Goal: Check status: Check status

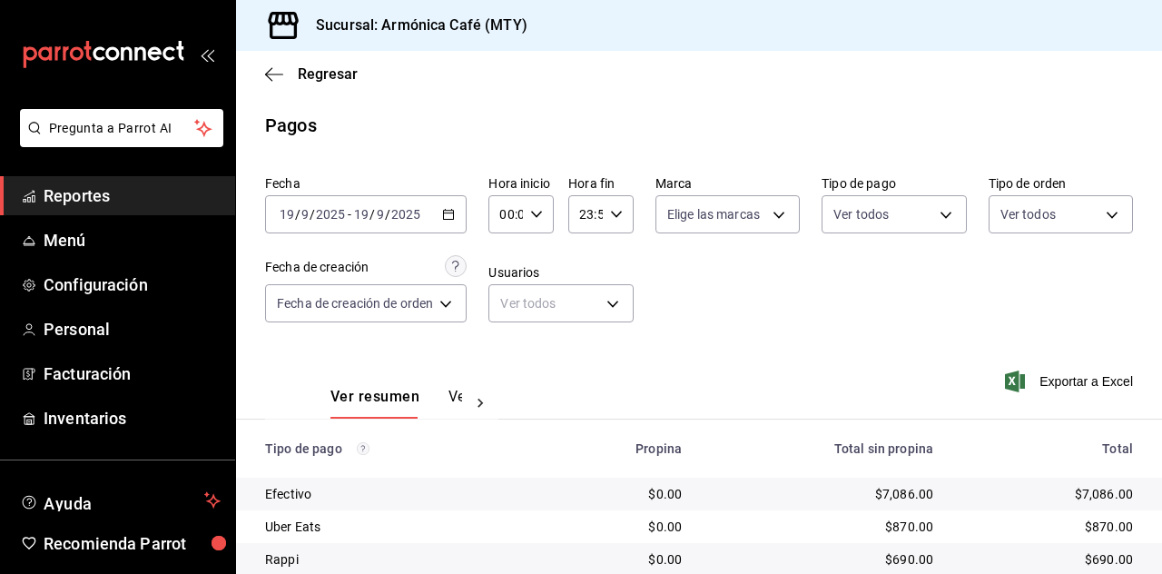
scroll to position [129, 0]
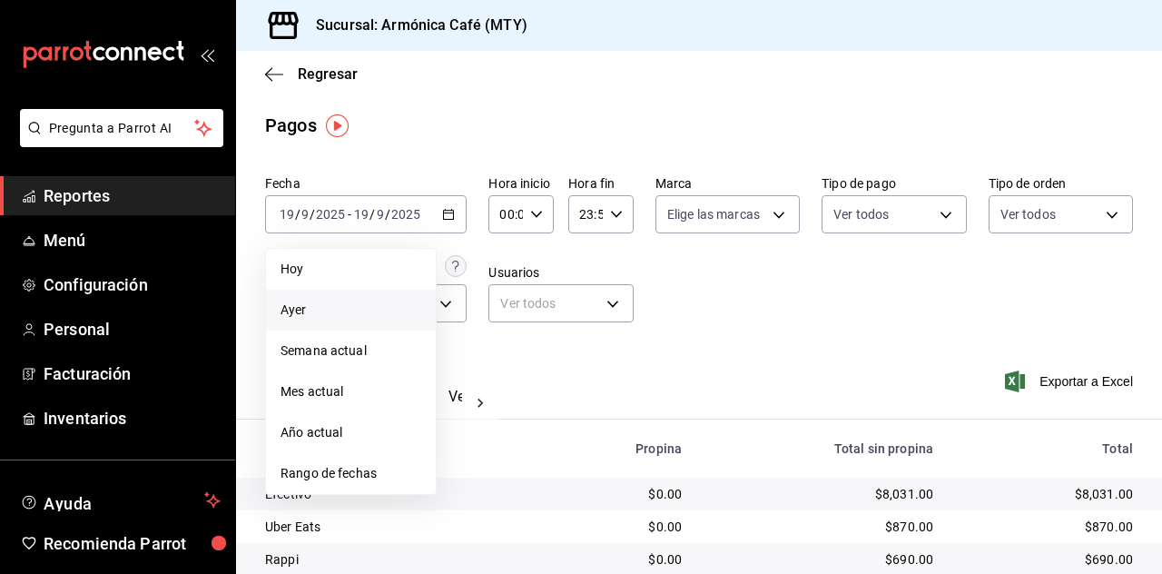
click at [325, 321] on li "Ayer" at bounding box center [351, 310] width 170 height 41
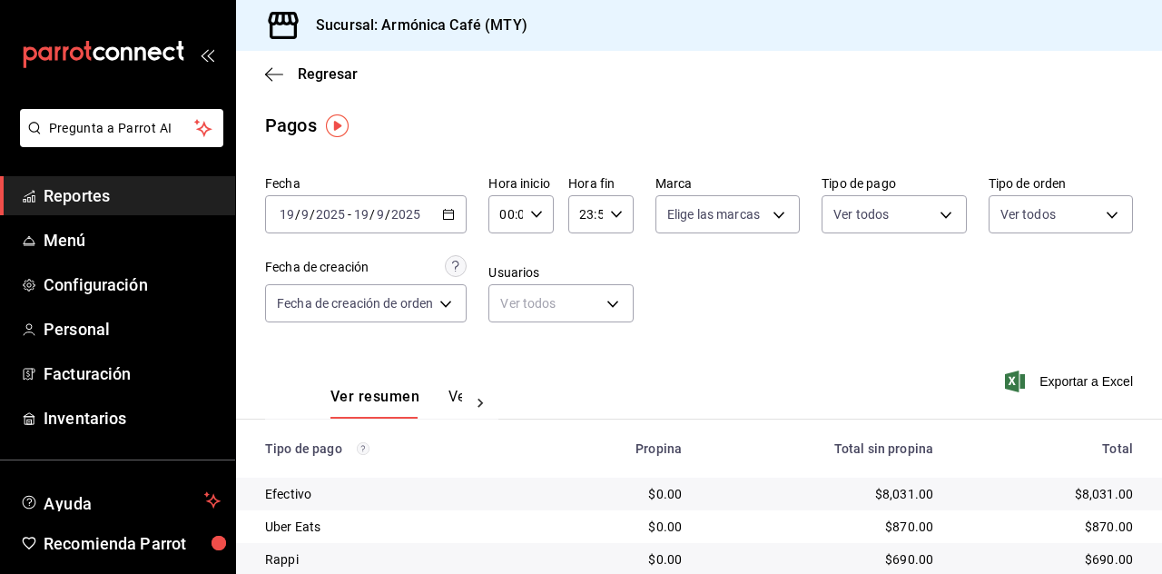
click at [418, 211] on input "2025" at bounding box center [405, 214] width 31 height 15
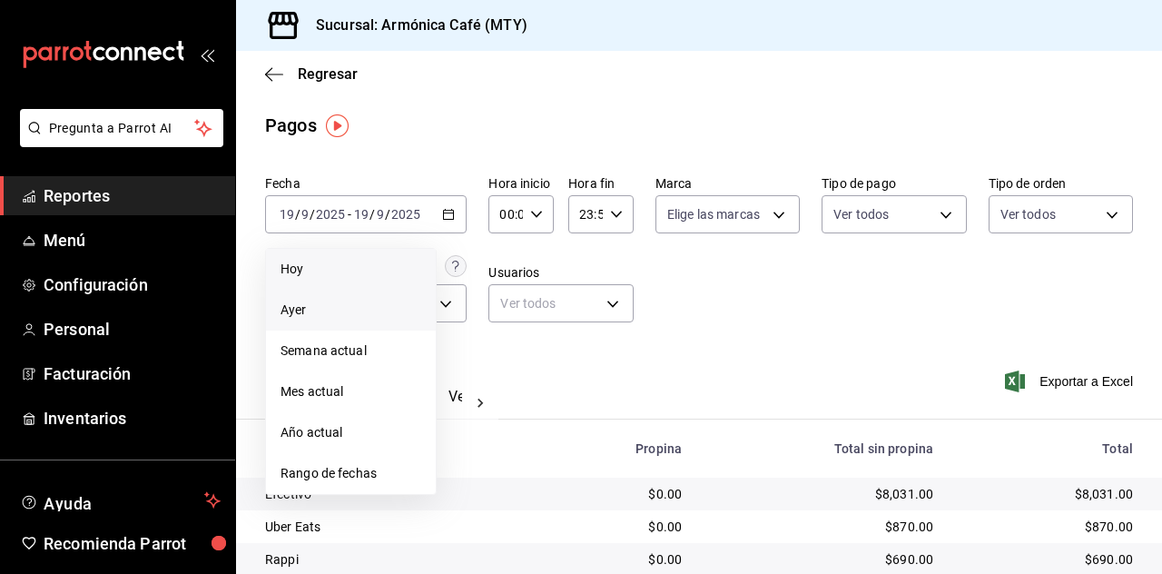
click at [343, 271] on span "Hoy" at bounding box center [350, 269] width 141 height 19
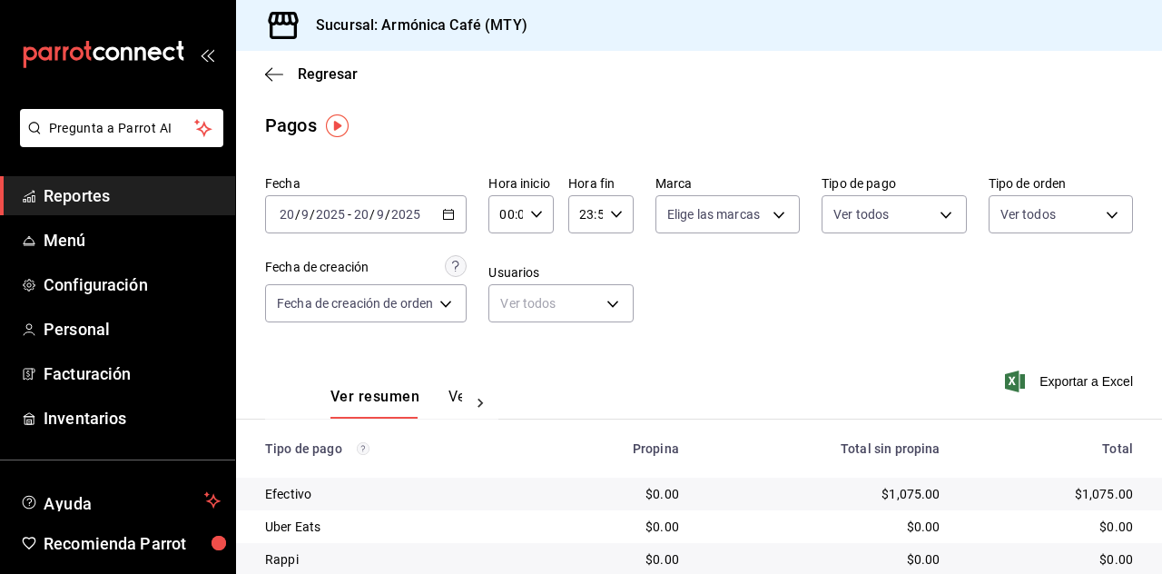
click at [430, 204] on div "[DATE] [DATE] - [DATE] [DATE]" at bounding box center [366, 214] width 202 height 38
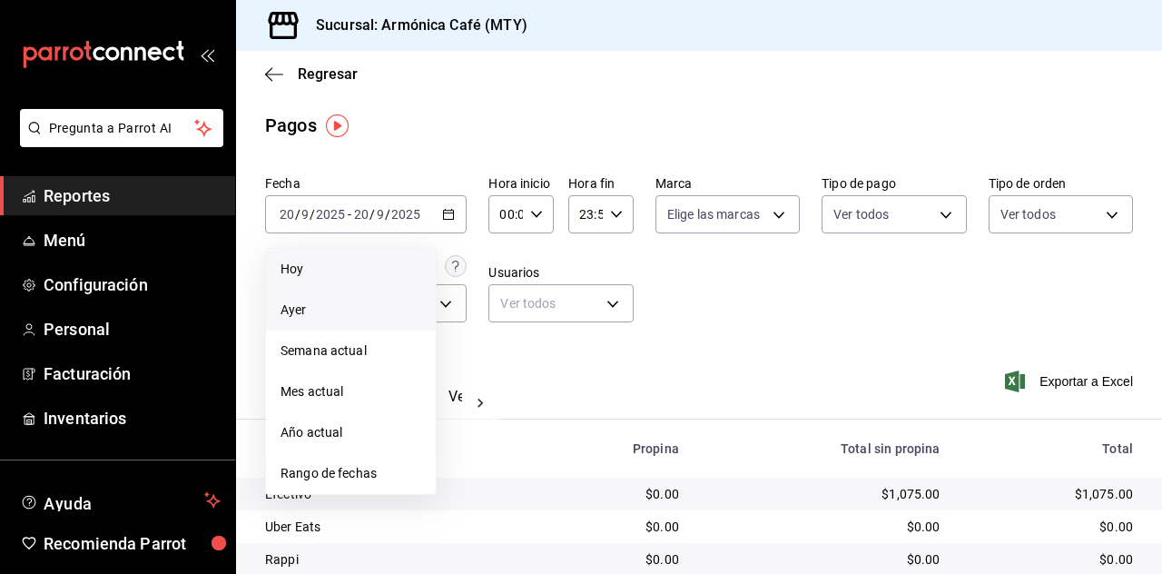
click at [312, 307] on span "Ayer" at bounding box center [350, 309] width 141 height 19
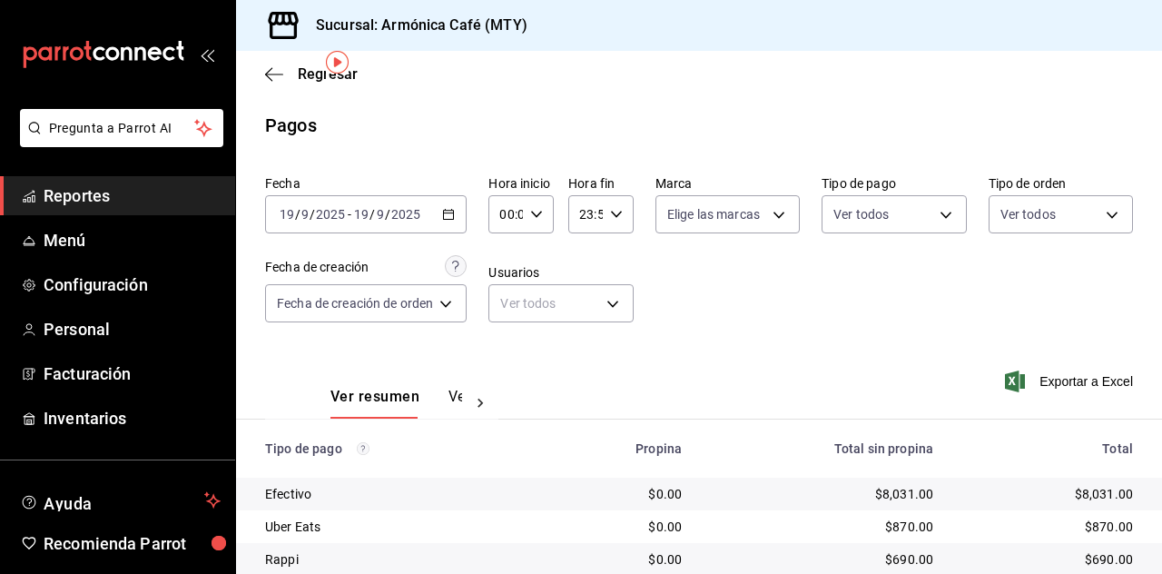
scroll to position [129, 0]
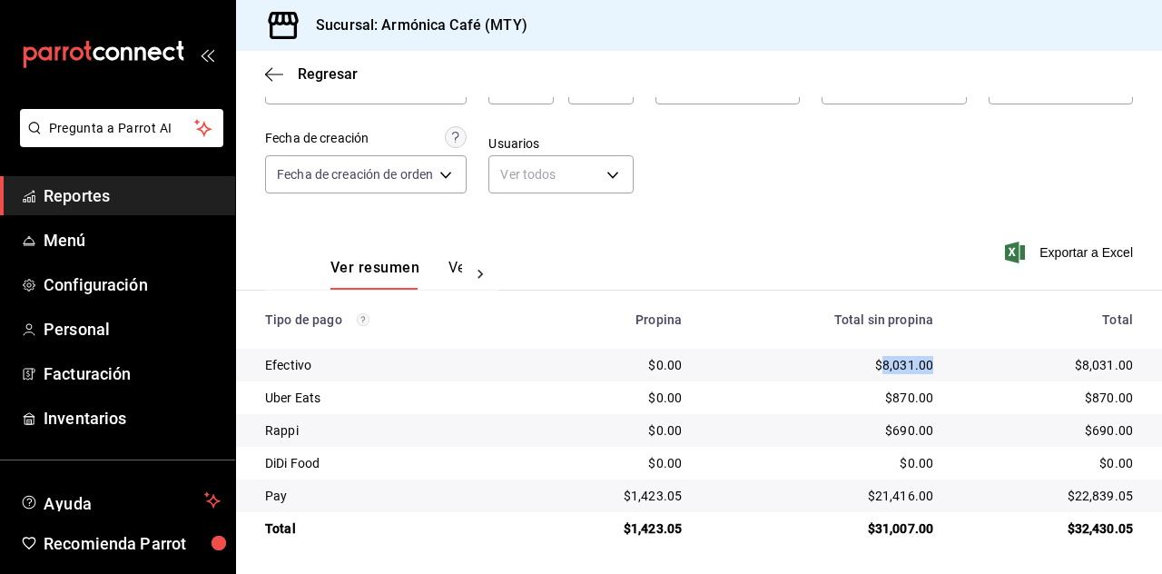
drag, startPoint x: 870, startPoint y: 367, endPoint x: 918, endPoint y: 370, distance: 48.2
click at [918, 370] on div "$8,031.00" at bounding box center [822, 365] width 222 height 18
copy div "8,031.00"
drag, startPoint x: 864, startPoint y: 491, endPoint x: 922, endPoint y: 498, distance: 58.5
click at [922, 498] on td "$21,416.00" at bounding box center [821, 495] width 251 height 33
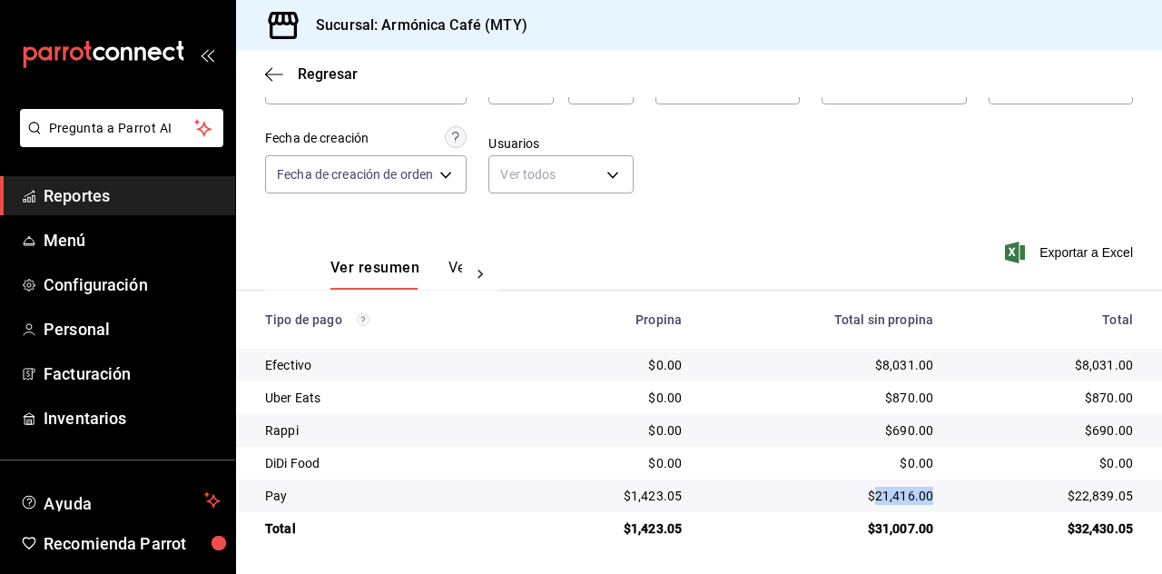
copy div "21,416.00"
drag, startPoint x: 627, startPoint y: 493, endPoint x: 681, endPoint y: 504, distance: 54.6
click at [681, 504] on td "$1,423.05" at bounding box center [612, 495] width 172 height 33
copy div "1,423.05"
